Goal: Transaction & Acquisition: Purchase product/service

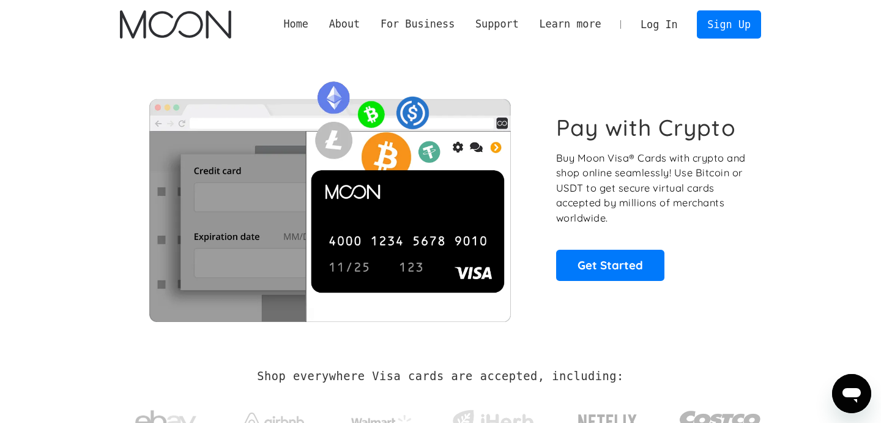
click at [670, 13] on link "Log In" at bounding box center [659, 24] width 58 height 27
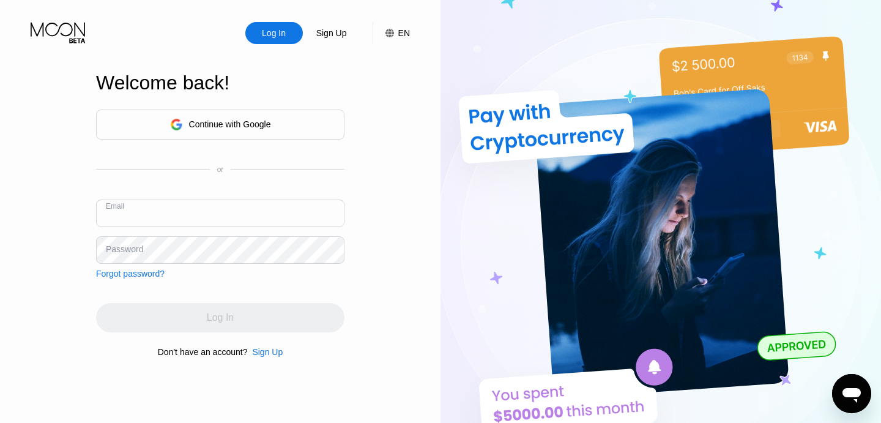
click at [221, 211] on input "text" at bounding box center [220, 214] width 249 height 28
type input "[EMAIL_ADDRESS][DOMAIN_NAME]"
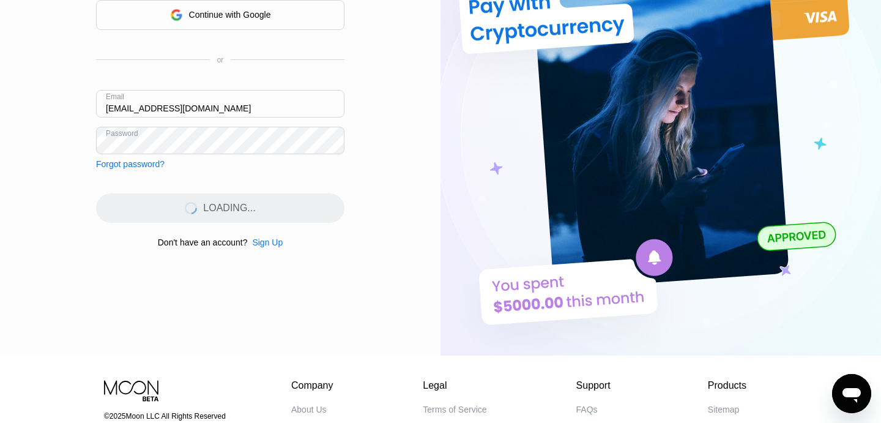
scroll to position [130, 0]
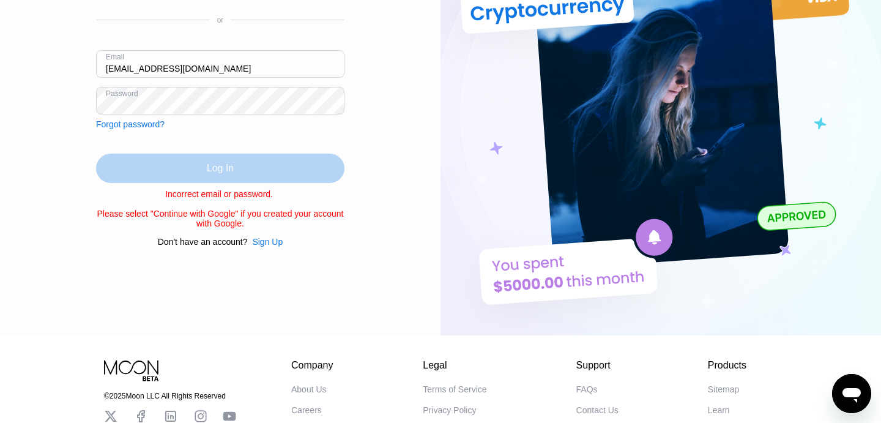
click at [197, 171] on div "Log In" at bounding box center [220, 168] width 249 height 29
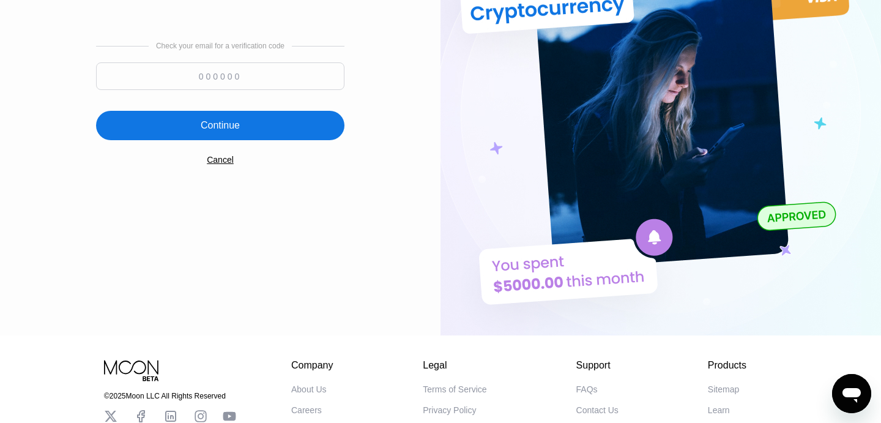
click at [252, 79] on input at bounding box center [220, 76] width 249 height 28
paste input "166531"
type input "166531"
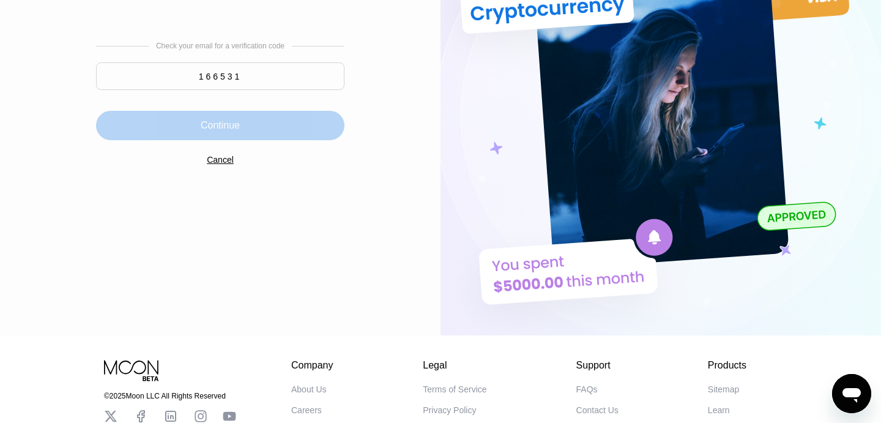
click at [285, 135] on div "Continue" at bounding box center [220, 125] width 249 height 29
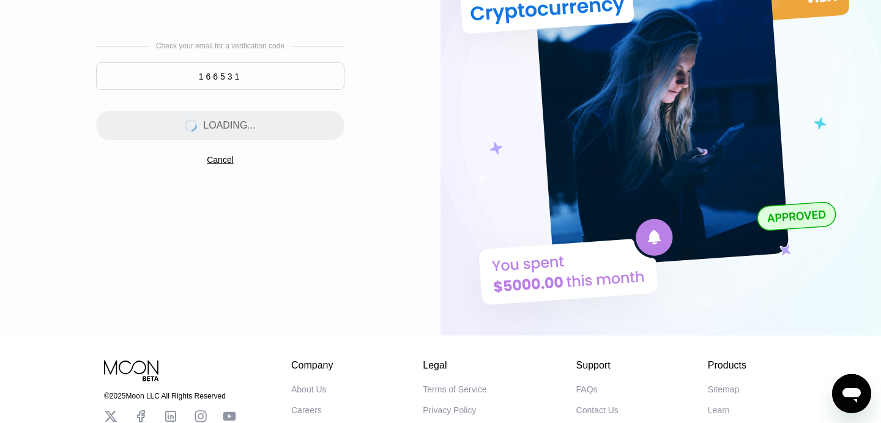
scroll to position [0, 0]
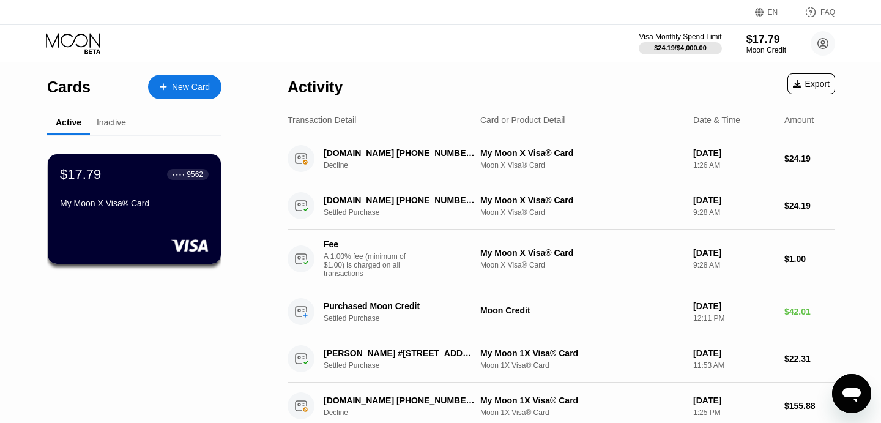
click at [181, 88] on div "New Card" at bounding box center [191, 87] width 38 height 10
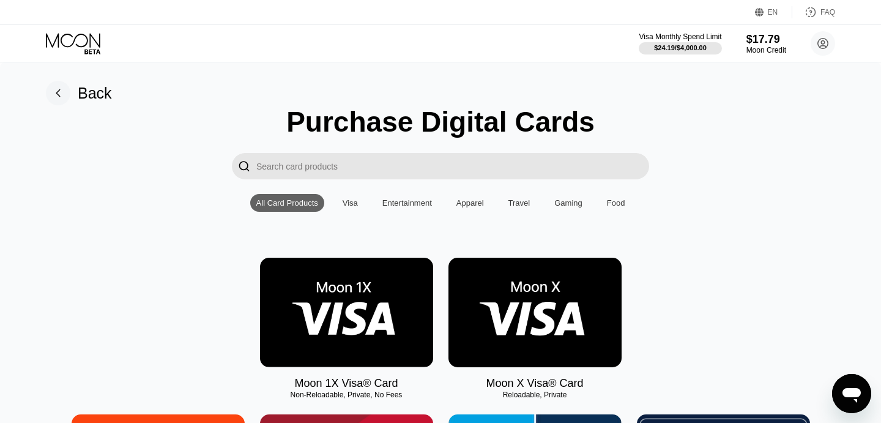
click at [523, 258] on img at bounding box center [535, 313] width 173 height 110
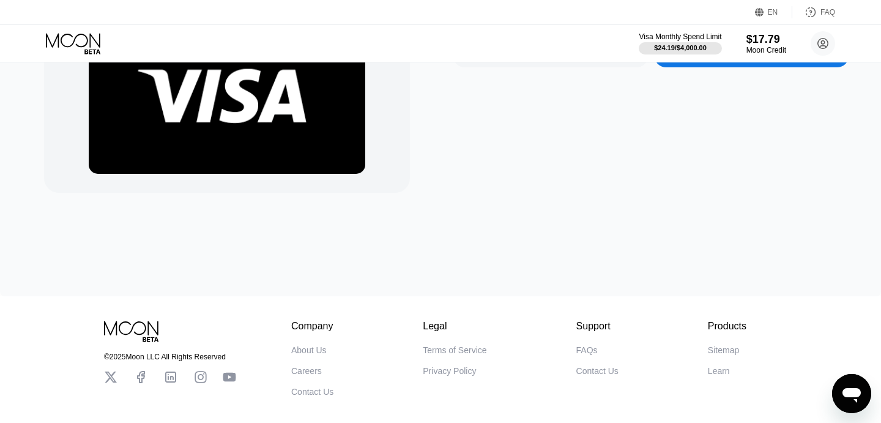
click at [734, 60] on div "Purchase Card Now" at bounding box center [752, 55] width 77 height 10
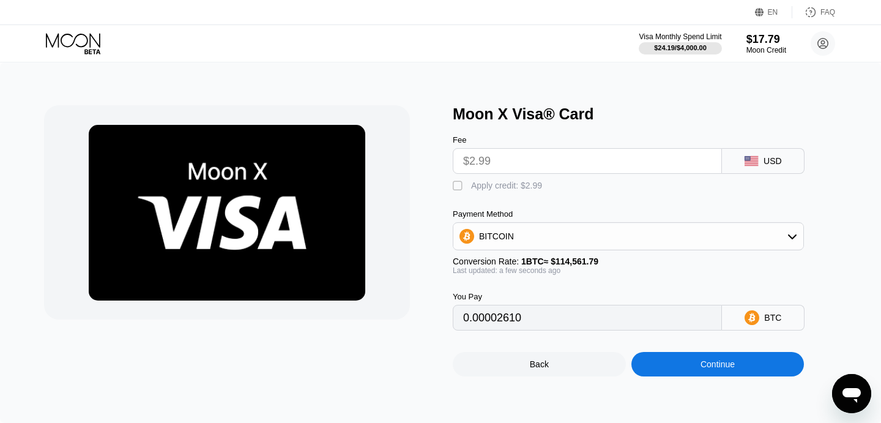
click at [458, 185] on div "" at bounding box center [459, 186] width 12 height 12
type input "0"
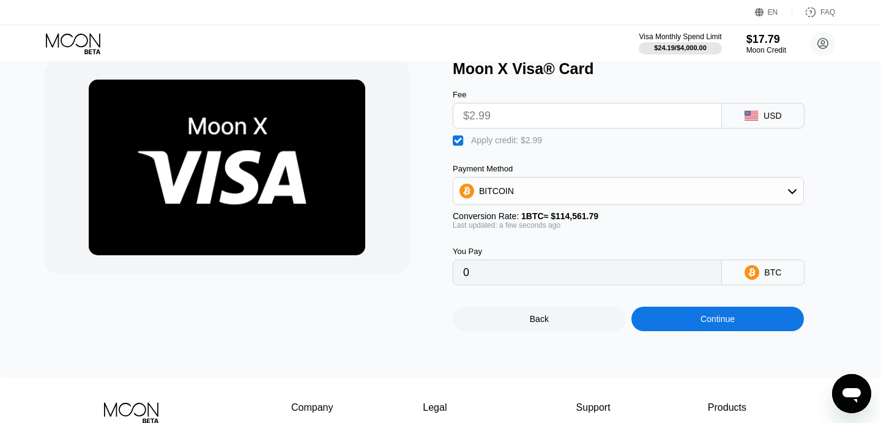
scroll to position [63, 0]
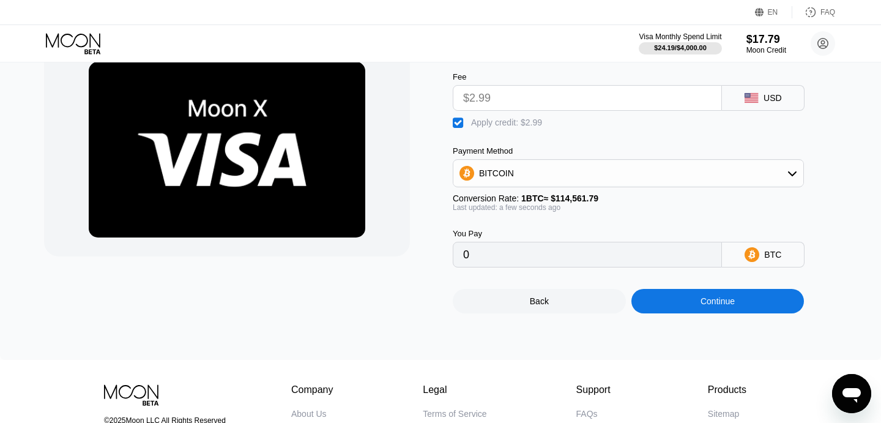
click at [689, 304] on div "Continue" at bounding box center [718, 301] width 173 height 24
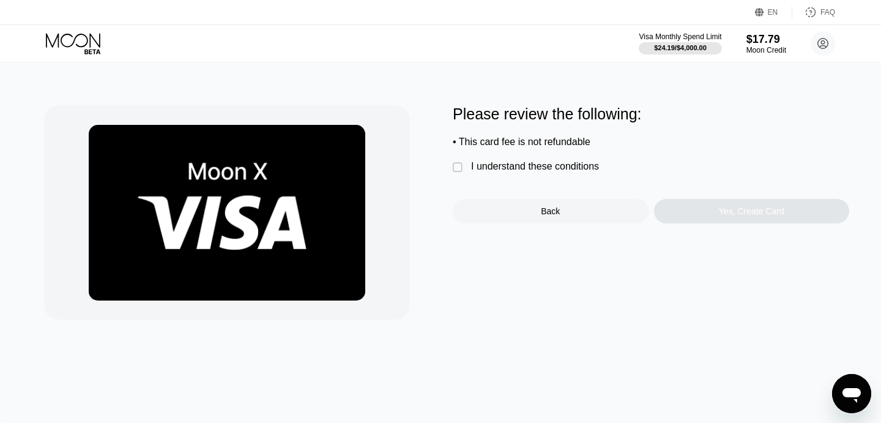
click at [479, 163] on div "I understand these conditions" at bounding box center [535, 166] width 128 height 11
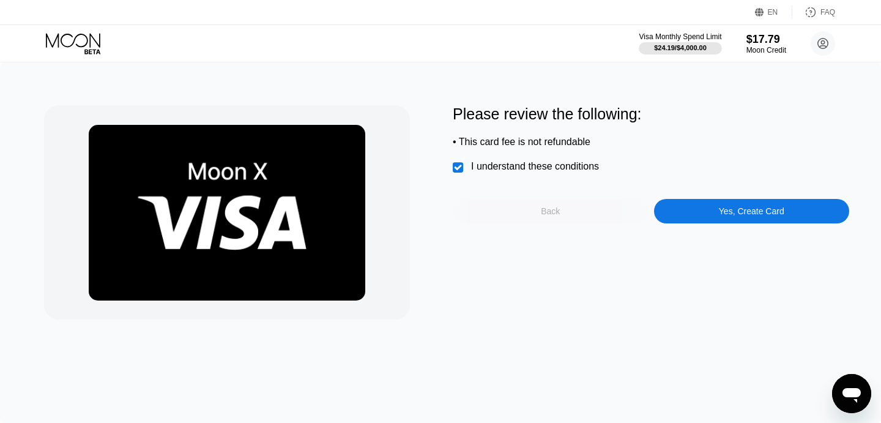
click at [574, 215] on div "Back" at bounding box center [551, 211] width 196 height 24
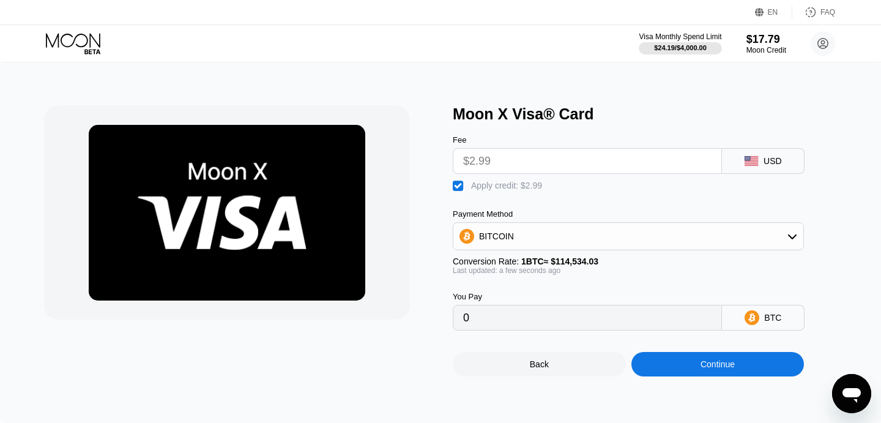
click at [92, 36] on icon at bounding box center [73, 40] width 54 height 14
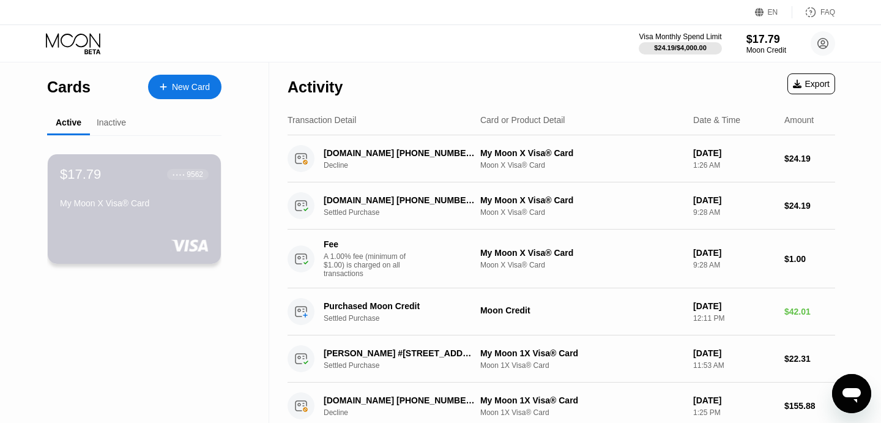
click at [193, 208] on div "My Moon X Visa® Card" at bounding box center [134, 203] width 149 height 10
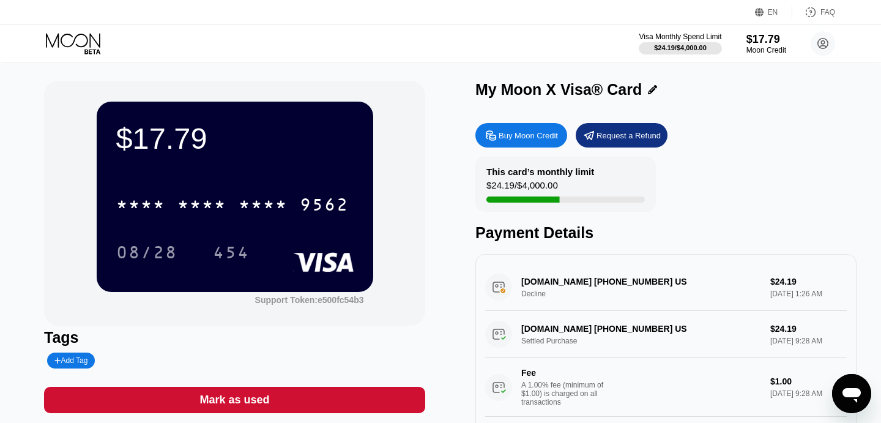
scroll to position [75, 0]
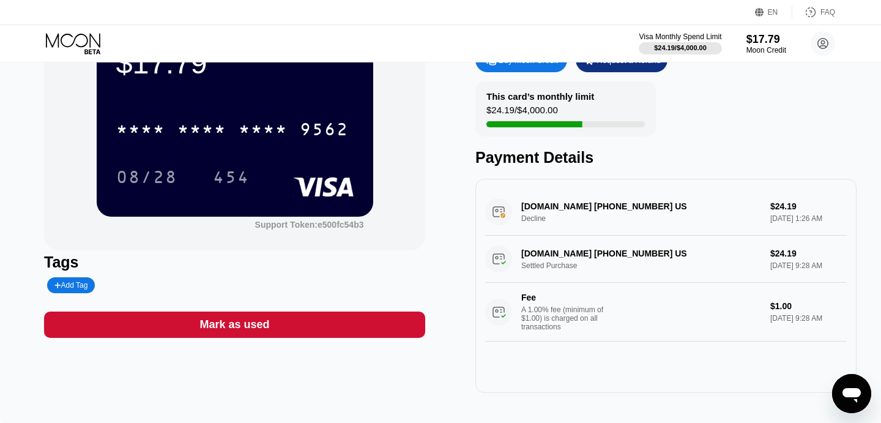
click at [614, 210] on div "MATCH.COM 800-326-5161 US Decline $24.19 Sep 21, 2025 1:26 AM" at bounding box center [666, 212] width 362 height 47
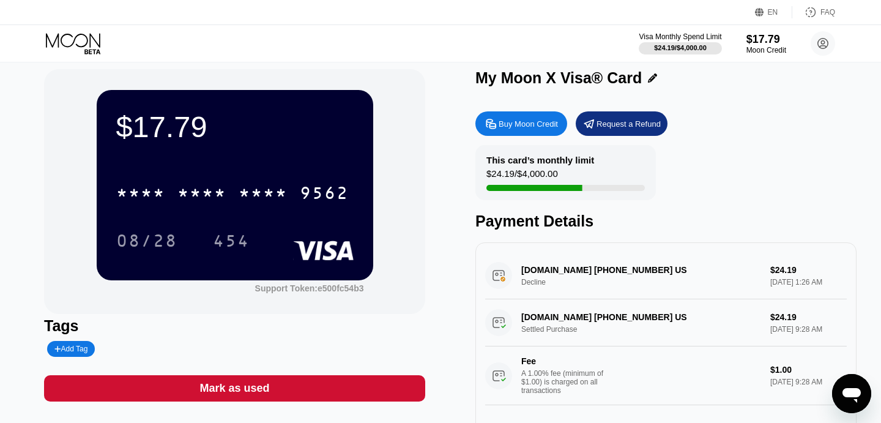
scroll to position [0, 0]
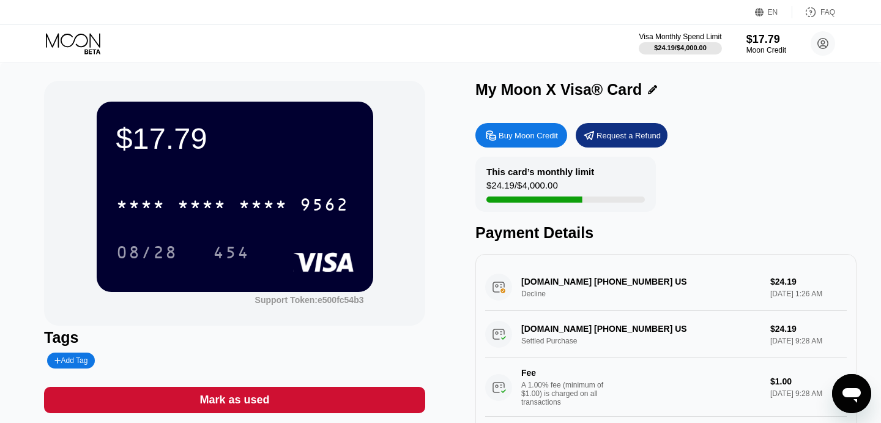
click at [586, 329] on div "MATCH.COM 800-326-5161 US Settled Purchase $24.19 Sep 07, 2025 9:28 AM Fee A 1.…" at bounding box center [666, 364] width 362 height 106
click at [270, 166] on div "$17.79 * * * * * * * * * * * * 9562 08/28 454" at bounding box center [235, 197] width 277 height 190
click at [196, 164] on div "$17.79 * * * * * * * * * * * * 9562 08/28 454" at bounding box center [235, 197] width 277 height 190
click at [161, 251] on div "08/28" at bounding box center [146, 254] width 61 height 20
click at [102, 54] on div "Visa Monthly Spend Limit $24.19 / $4,000.00 $17.79 Moon Credit xhenge [EMAIL_AD…" at bounding box center [440, 43] width 881 height 37
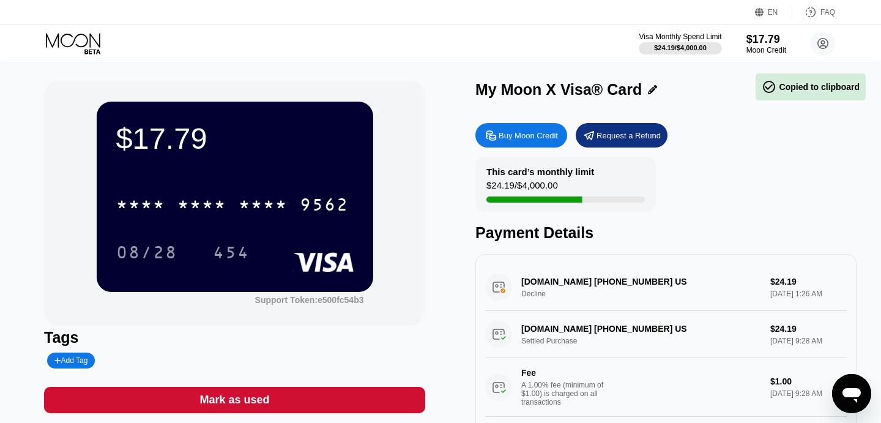
click at [91, 46] on icon at bounding box center [74, 43] width 57 height 21
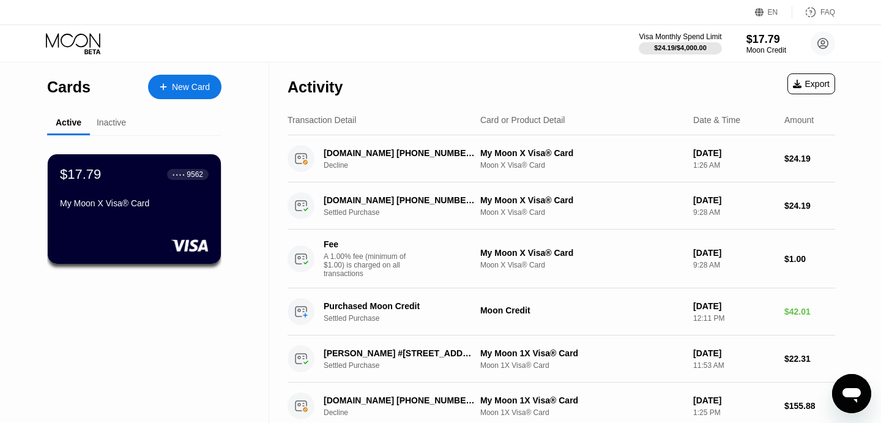
click at [559, 3] on div "EN Language English Save FAQ" at bounding box center [440, 12] width 881 height 25
click at [768, 47] on div "Moon Credit" at bounding box center [766, 50] width 41 height 9
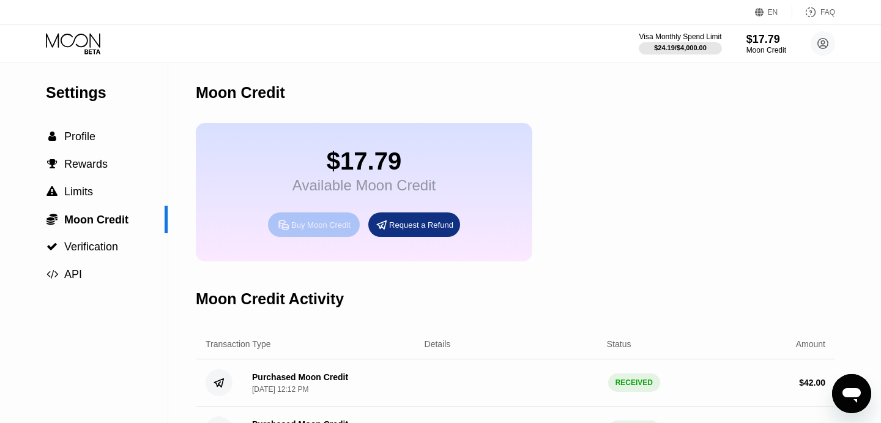
click at [329, 224] on div "Buy Moon Credit" at bounding box center [320, 225] width 59 height 10
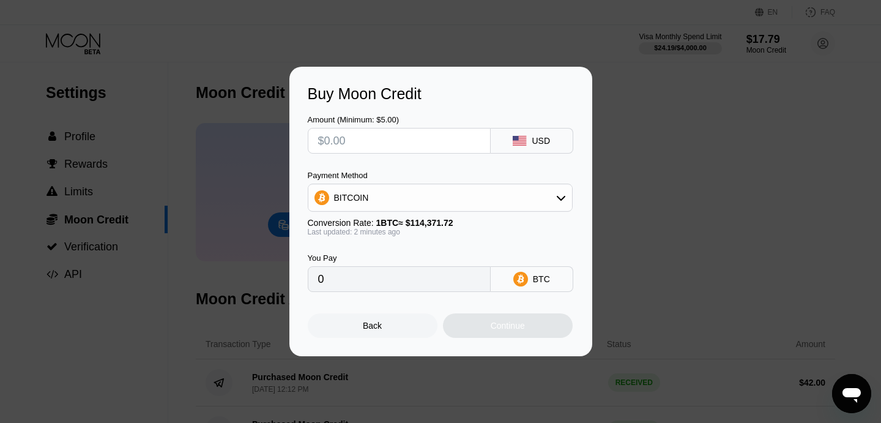
click at [410, 141] on input "text" at bounding box center [399, 141] width 162 height 24
